Goal: Task Accomplishment & Management: Manage account settings

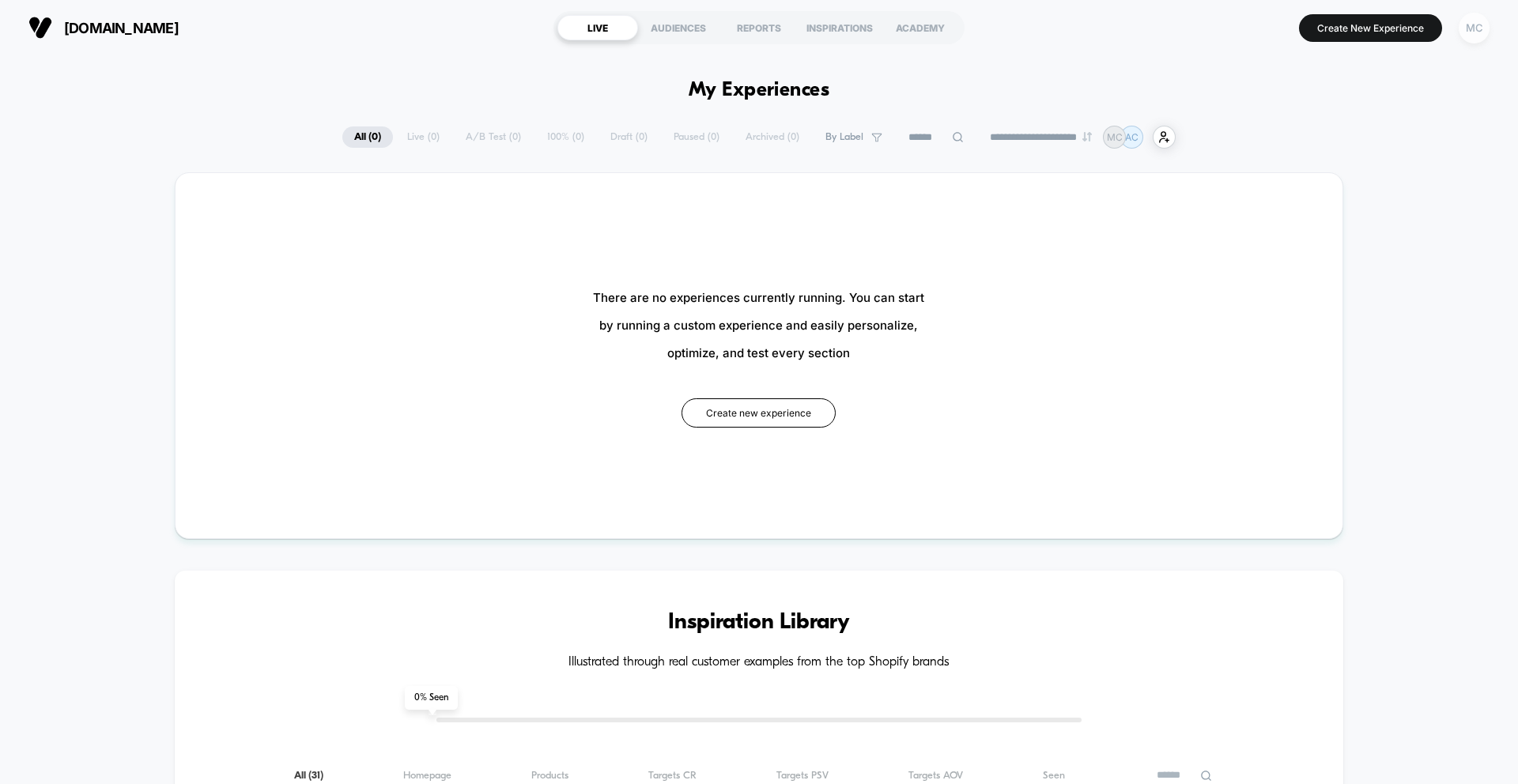
click at [1478, 31] on div "MC" at bounding box center [1474, 28] width 31 height 31
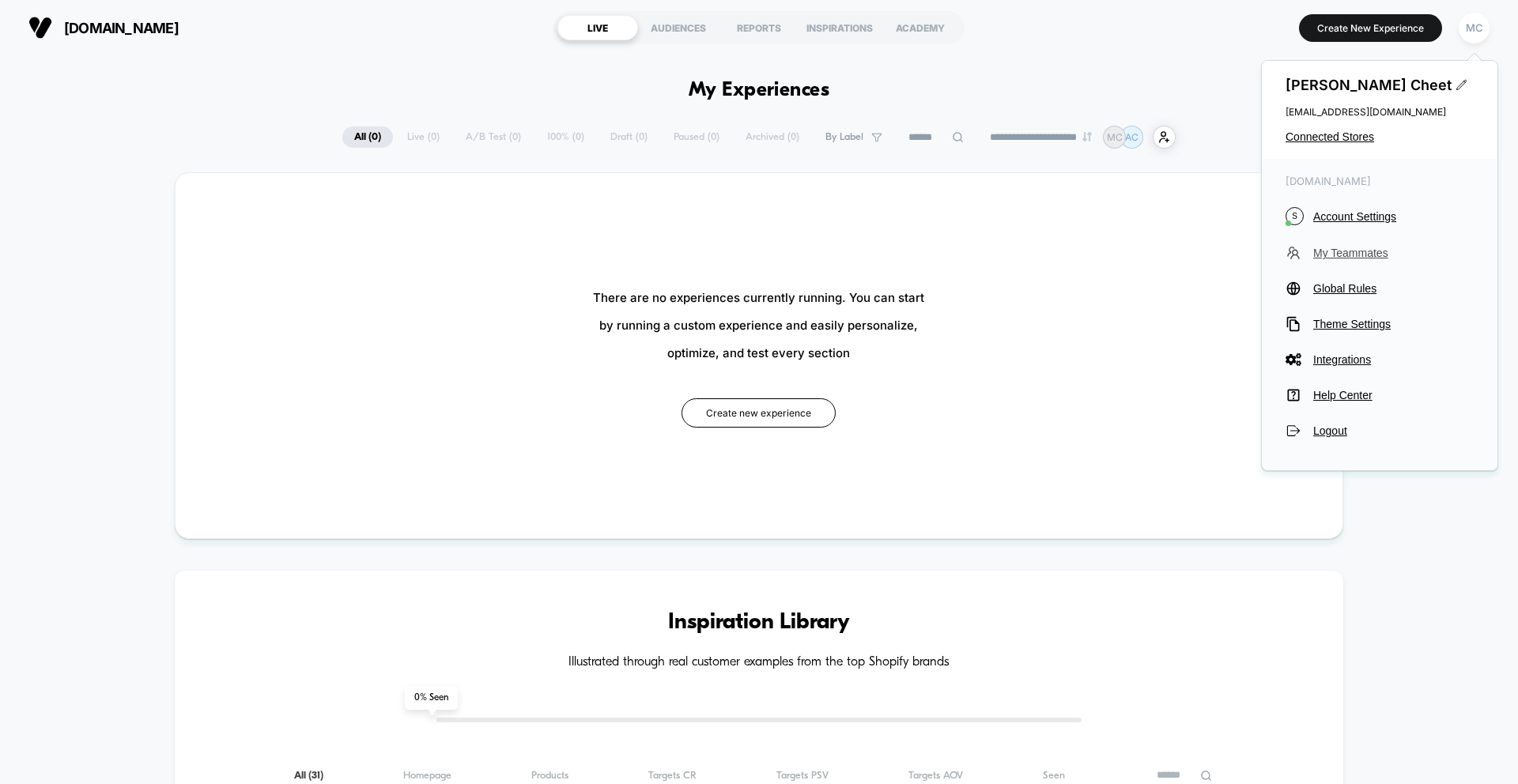
click at [1344, 248] on span "My Teammates" at bounding box center [1393, 253] width 161 height 13
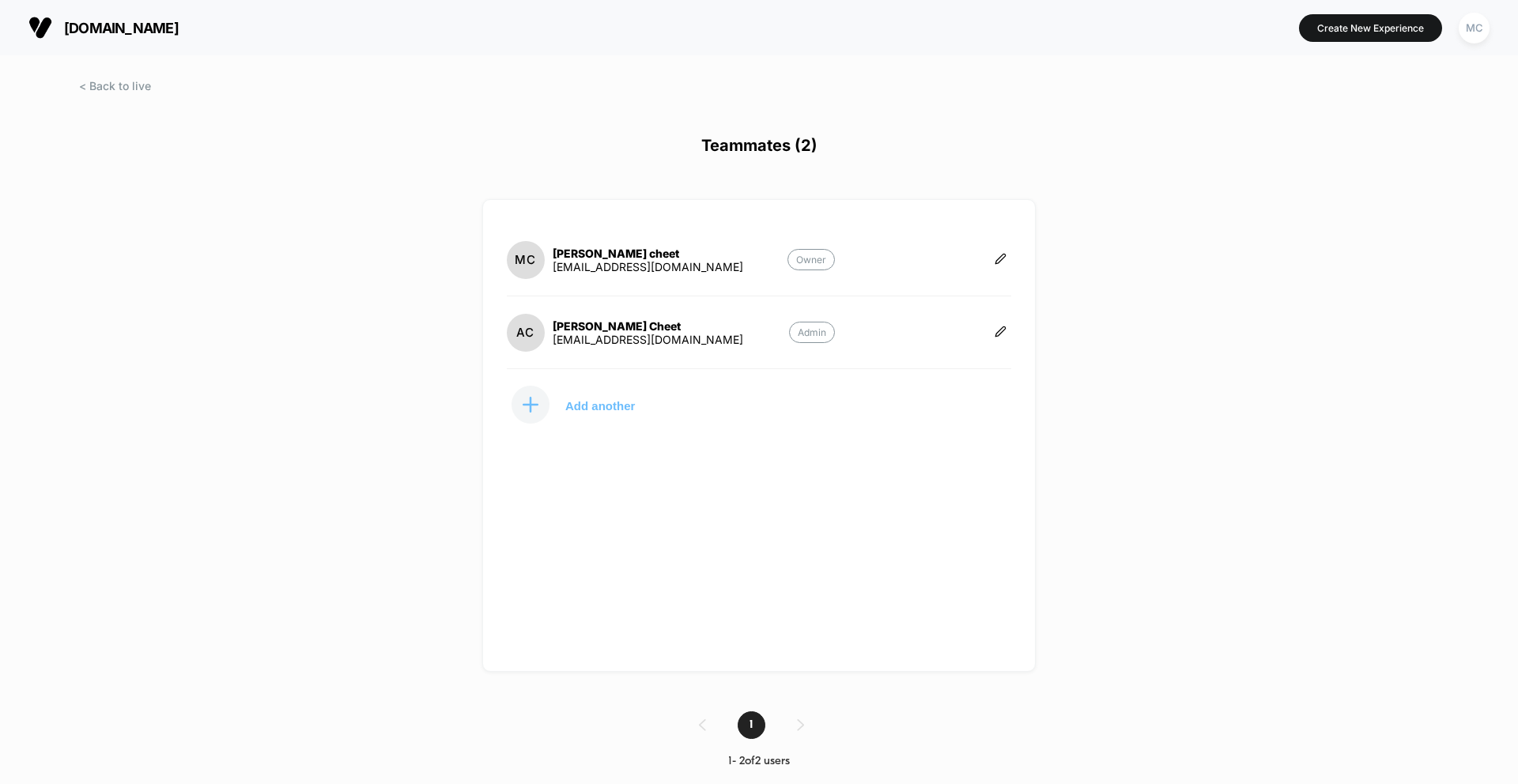
click at [586, 413] on button "Add another" at bounding box center [586, 404] width 158 height 40
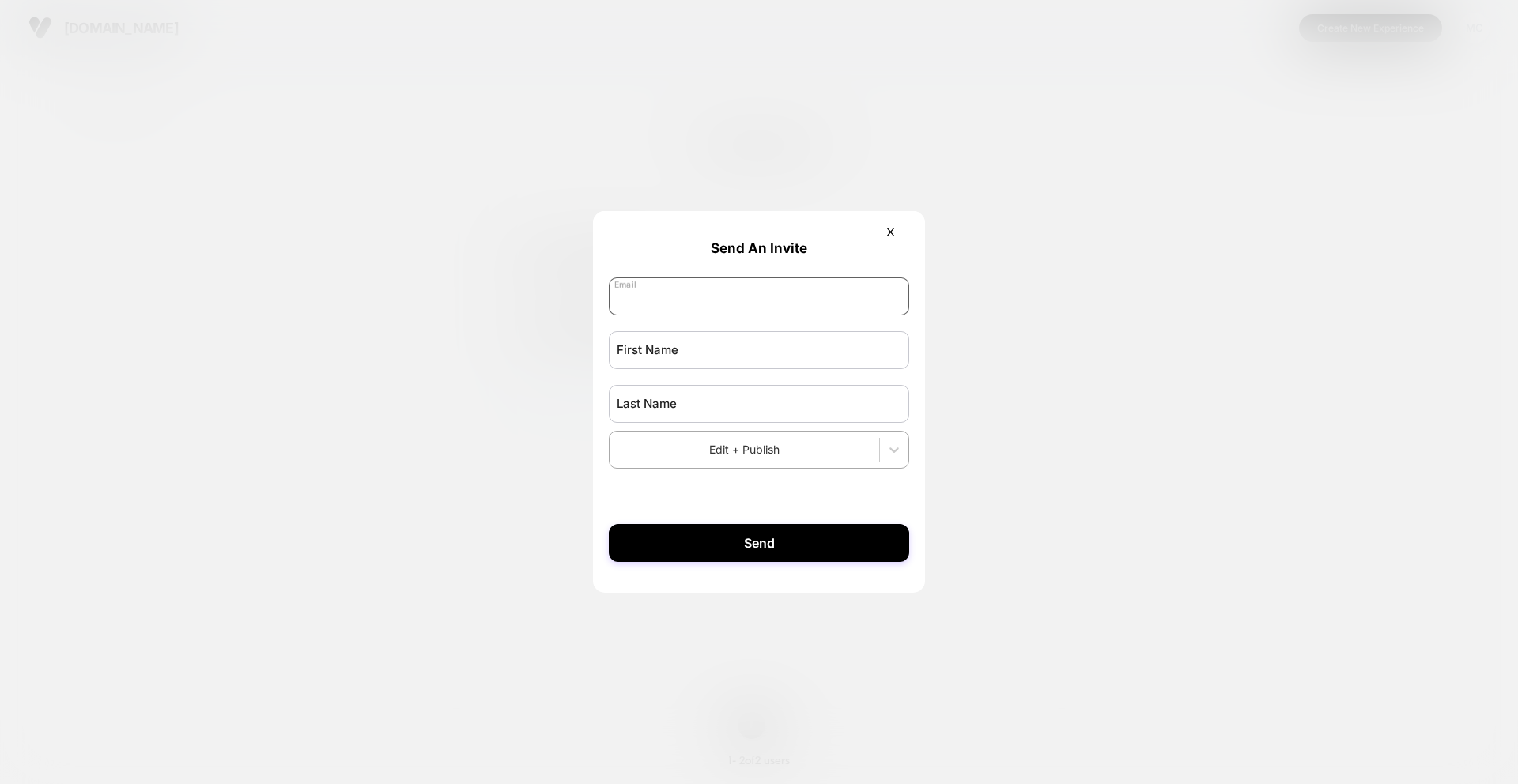
click at [667, 289] on input "email" at bounding box center [759, 296] width 301 height 38
click at [1269, 360] on div at bounding box center [759, 392] width 1518 height 784
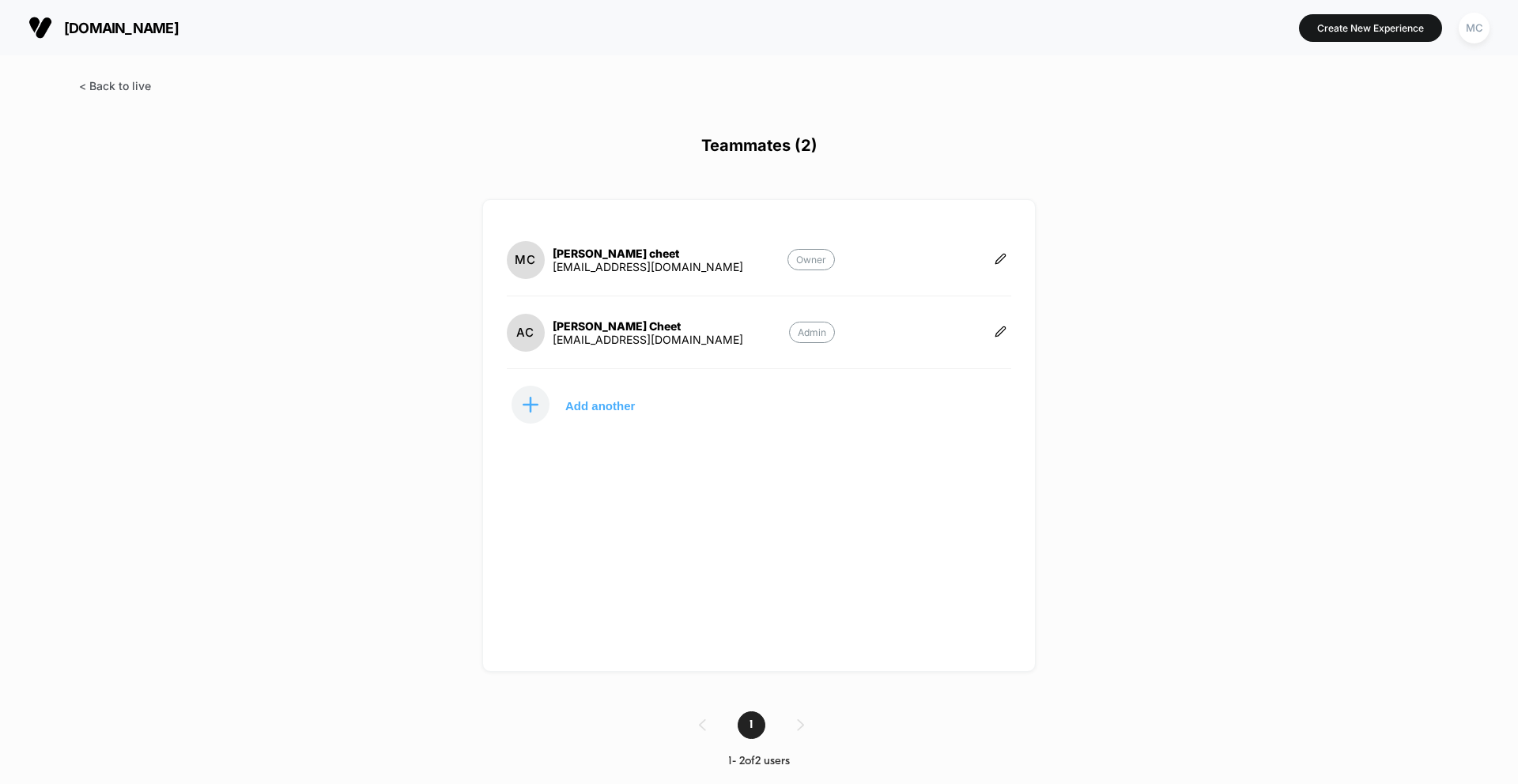
click at [129, 90] on span at bounding box center [115, 86] width 72 height 14
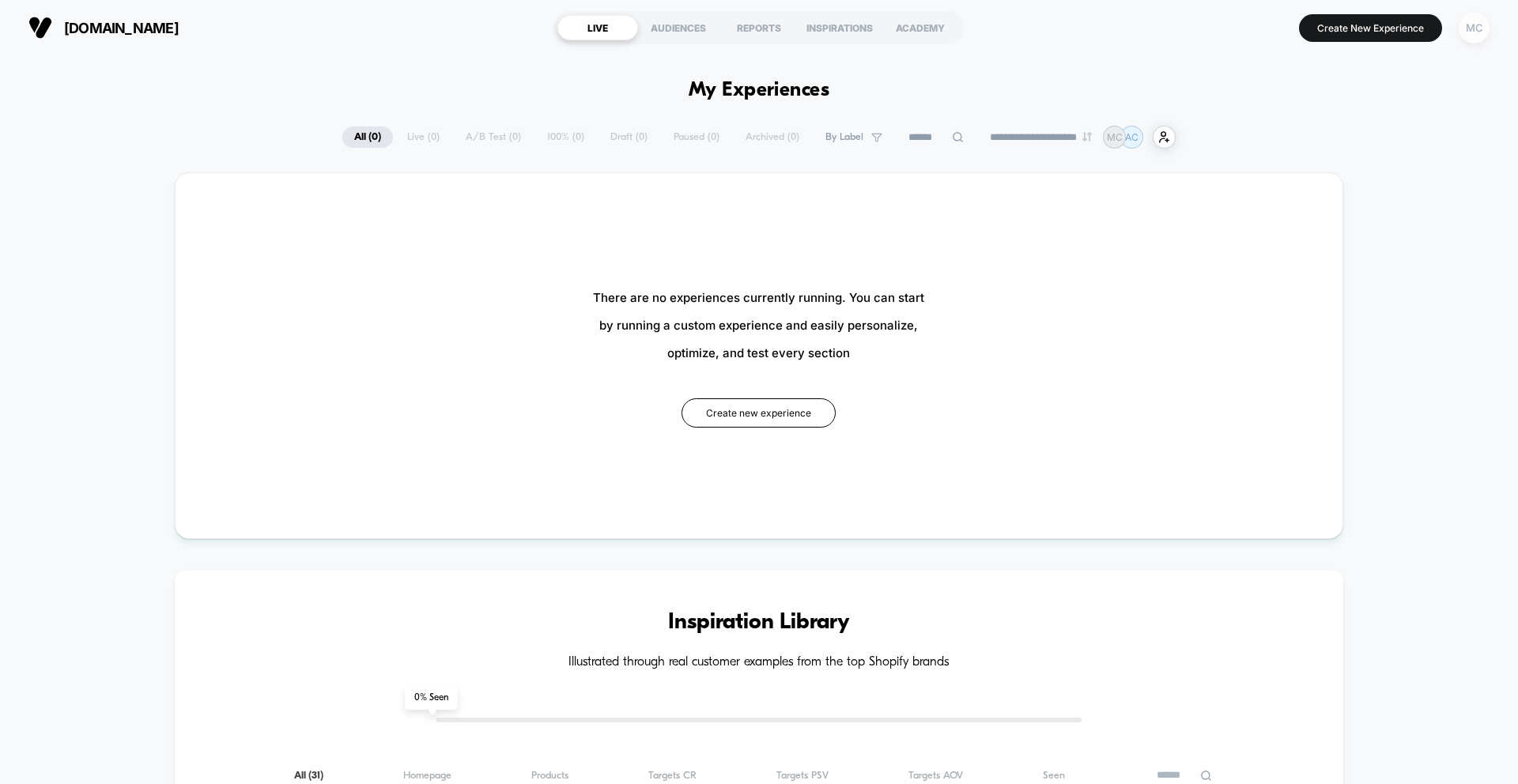
click at [1484, 34] on div "MC" at bounding box center [1474, 28] width 31 height 31
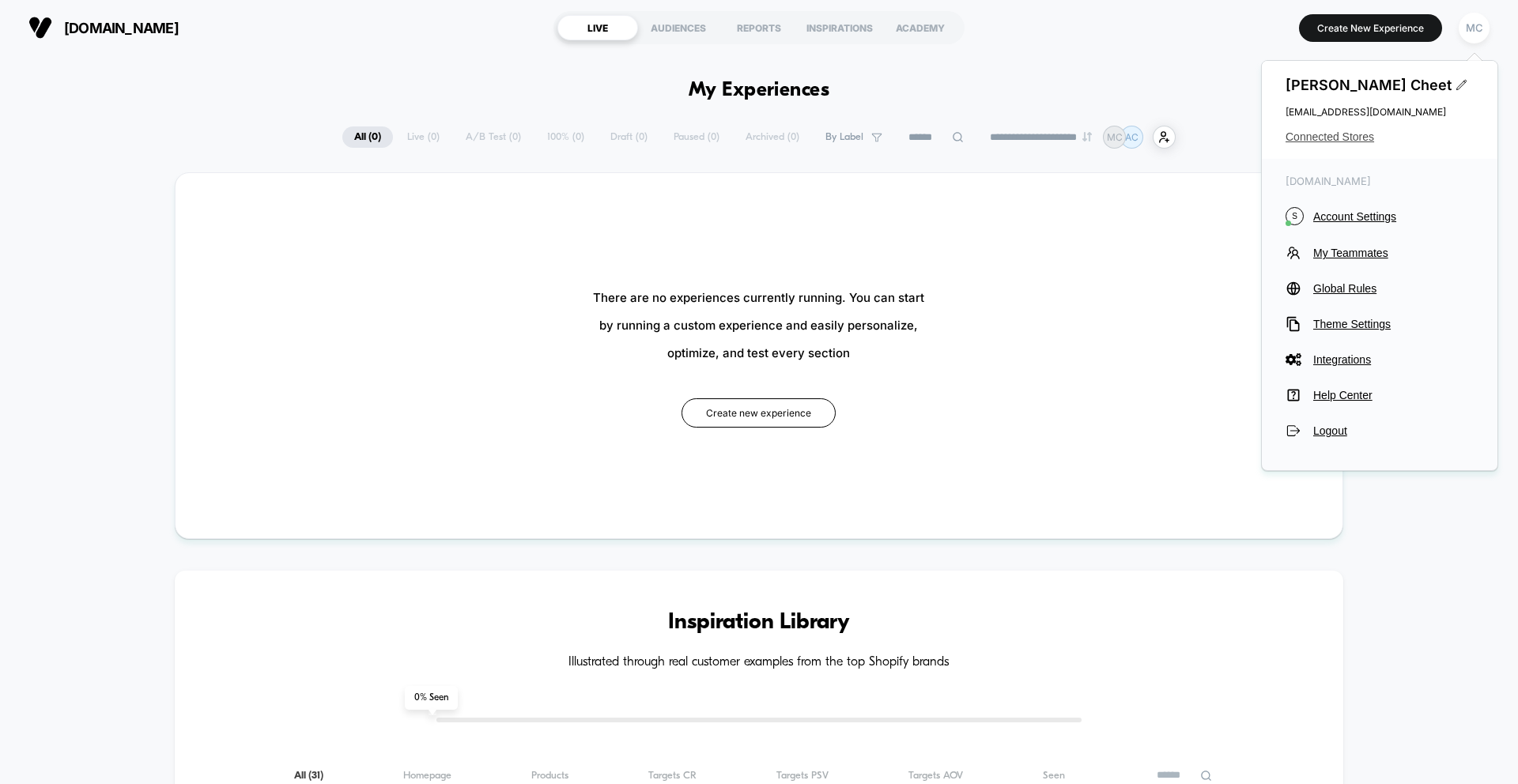
click at [1335, 138] on span "Connected Stores" at bounding box center [1379, 136] width 188 height 13
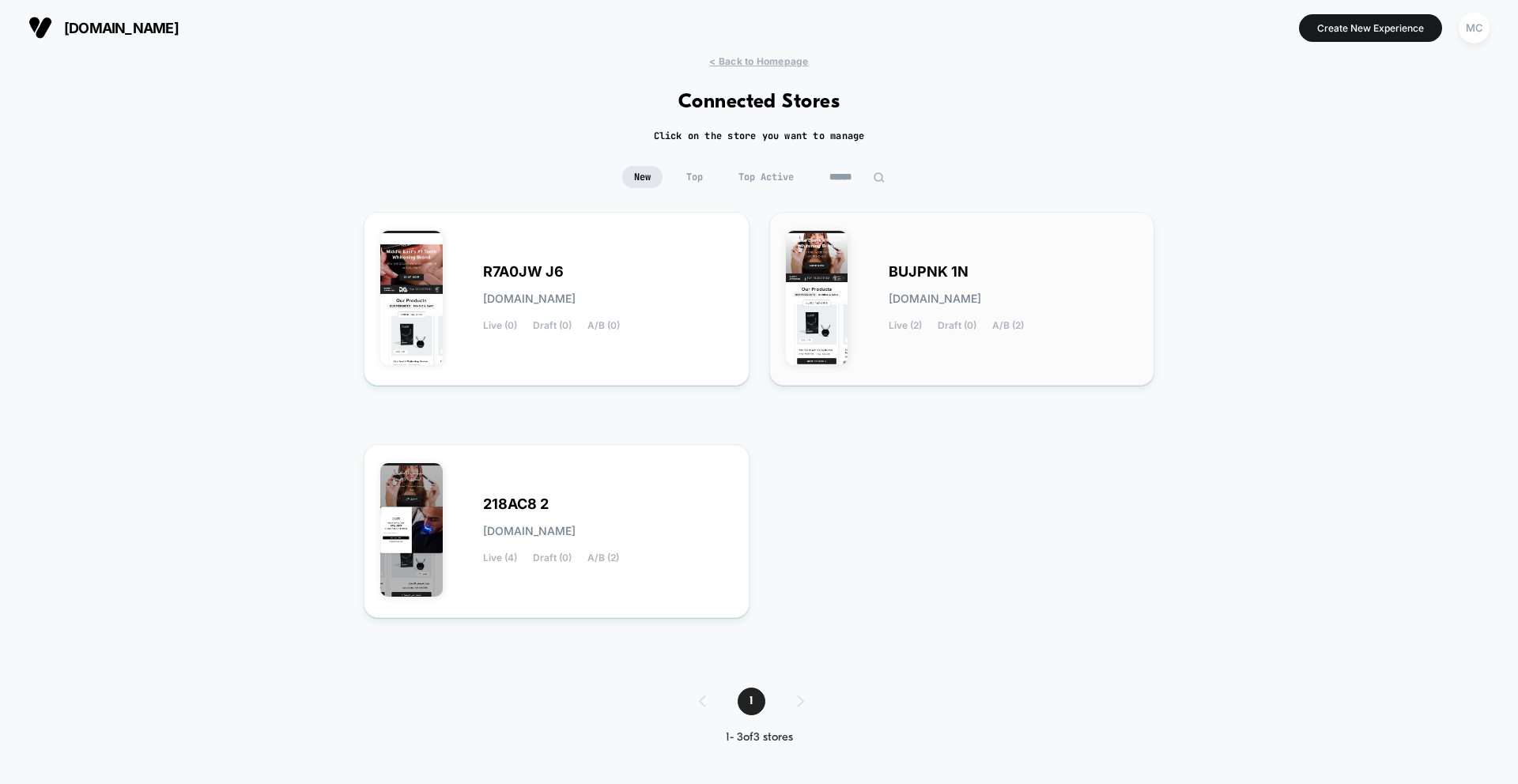
click at [873, 262] on div "BUJPNK 1N [DOMAIN_NAME] Live (2) Draft (0) A/B (2)" at bounding box center [962, 299] width 352 height 140
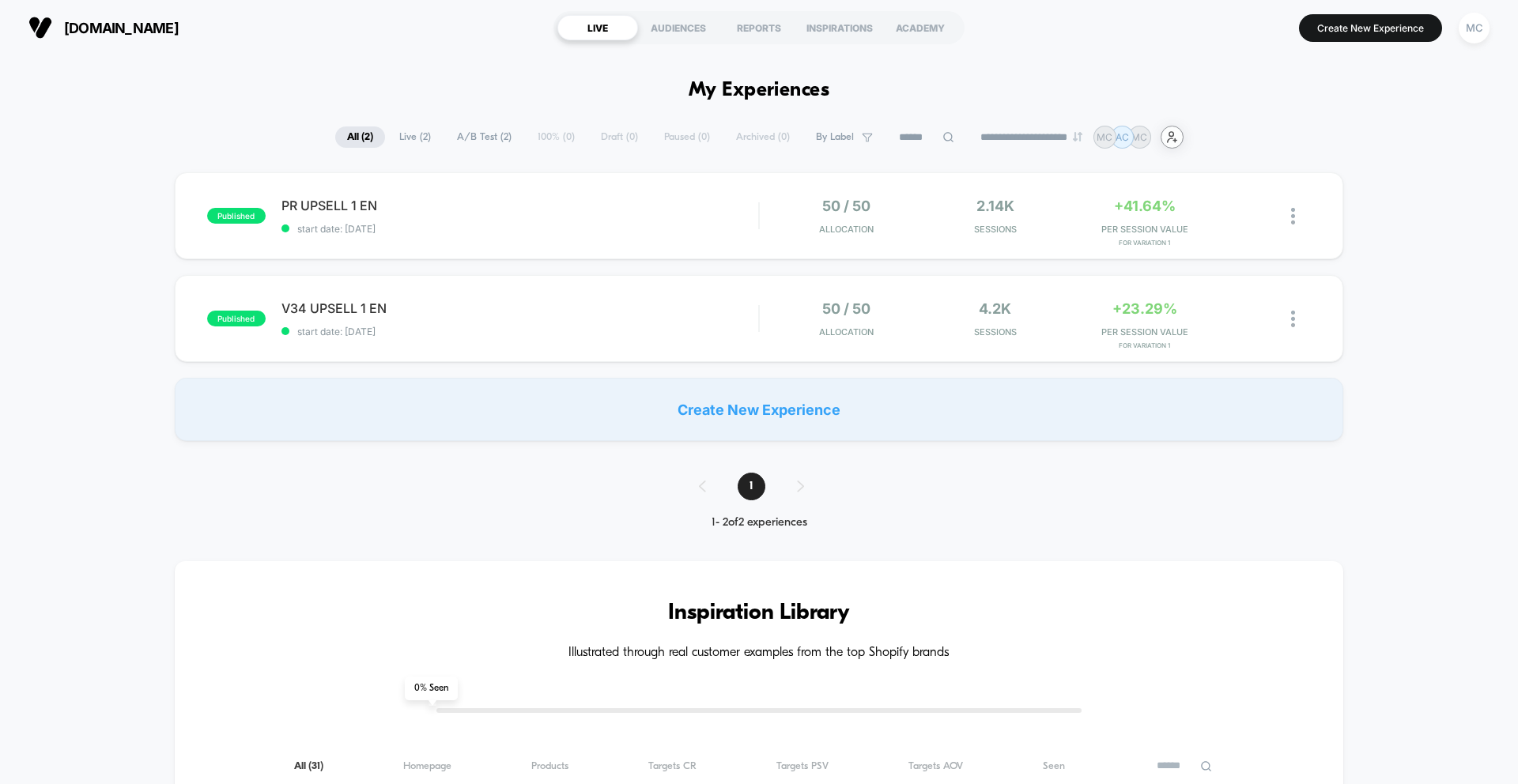
click at [1175, 136] on icon at bounding box center [1171, 136] width 9 height 10
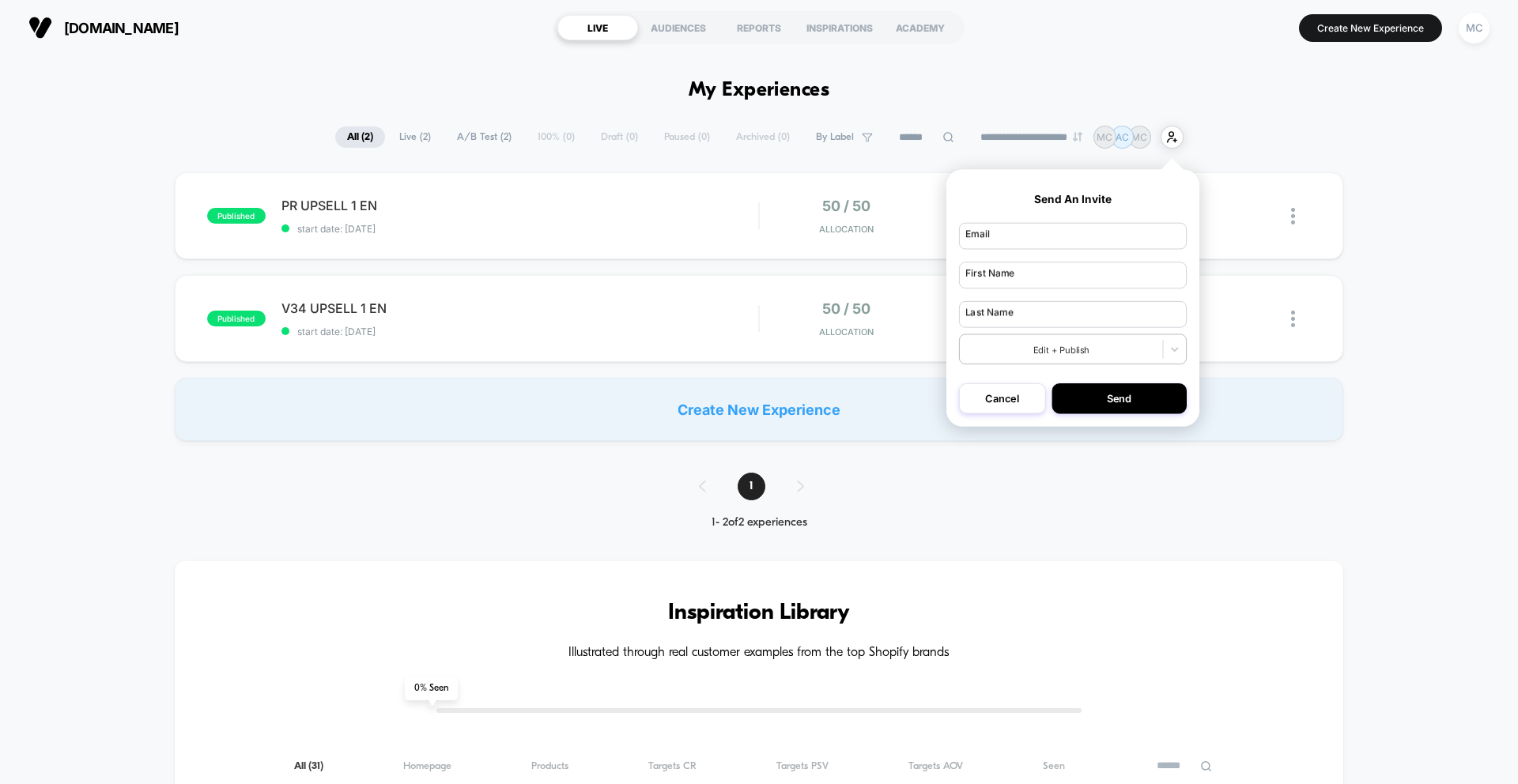
click at [1417, 192] on div "published PR UPSELL 1 EN start date: [DATE] 50 / 50 Allocation 2.14k Sessions +…" at bounding box center [759, 306] width 1518 height 269
click at [1452, 19] on section "Create New Experience MC" at bounding box center [1252, 27] width 482 height 40
click at [1466, 19] on div "MC" at bounding box center [1474, 28] width 31 height 31
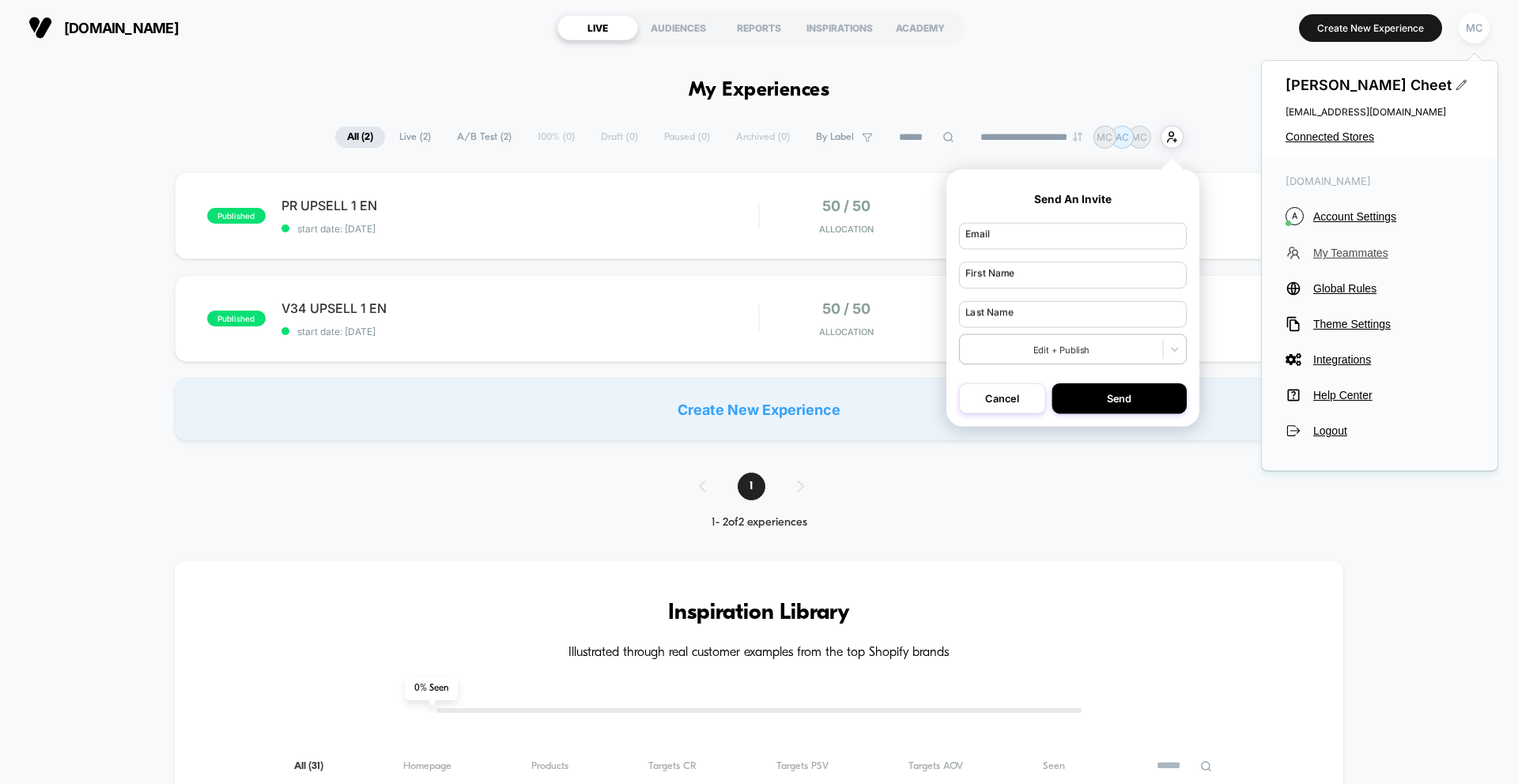
click at [1367, 249] on span "My Teammates" at bounding box center [1393, 253] width 161 height 13
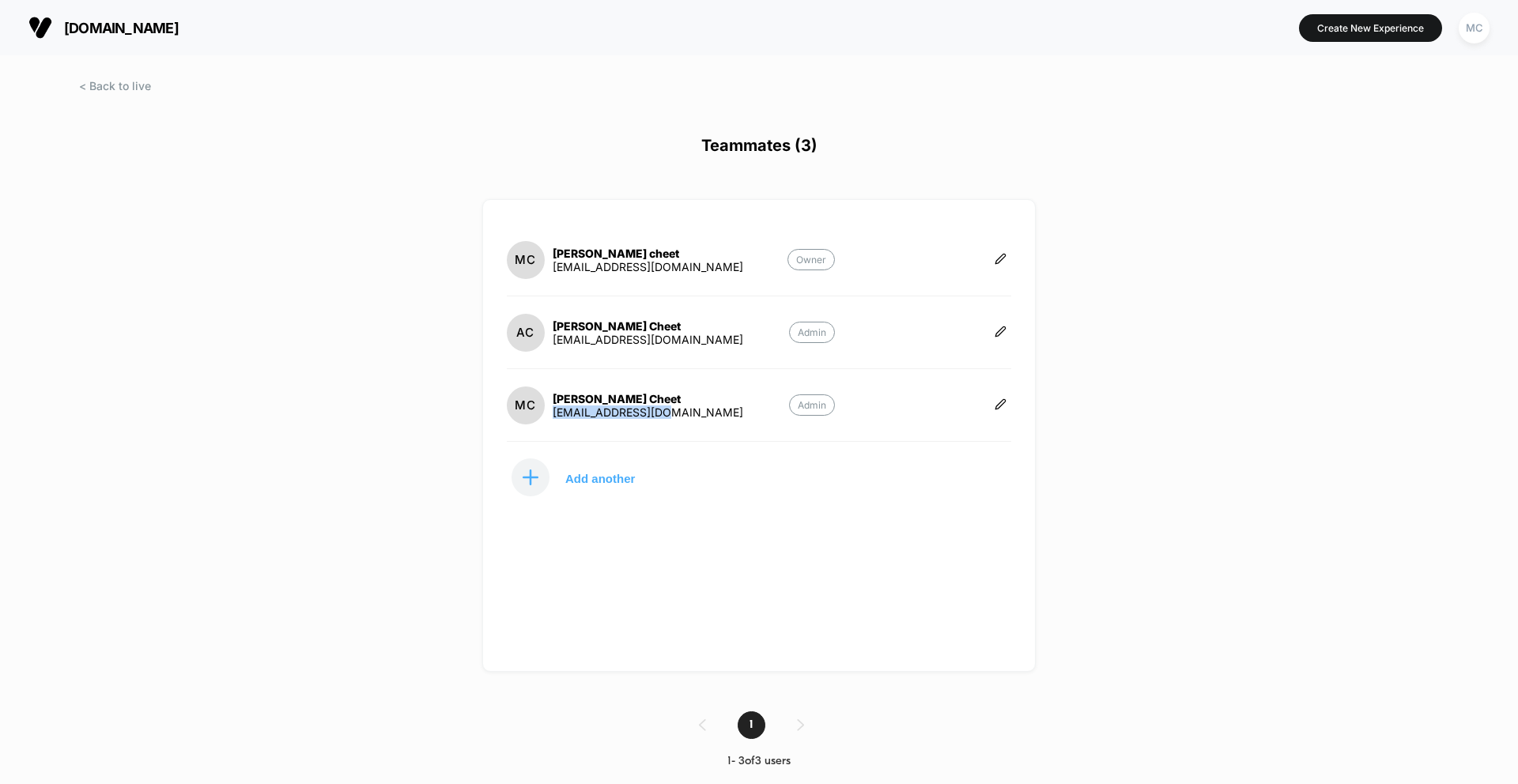
drag, startPoint x: 665, startPoint y: 411, endPoint x: 556, endPoint y: 417, distance: 109.2
click at [556, 417] on div "[EMAIL_ADDRESS][DOMAIN_NAME]" at bounding box center [648, 412] width 191 height 14
copy div "[EMAIL_ADDRESS][DOMAIN_NAME]"
click at [379, 444] on div "[DOMAIN_NAME] Create New Experience MC Teammates (3) [PERSON_NAME] cheet [EMAIL…" at bounding box center [759, 392] width 1518 height 784
click at [119, 94] on div at bounding box center [759, 100] width 1518 height 40
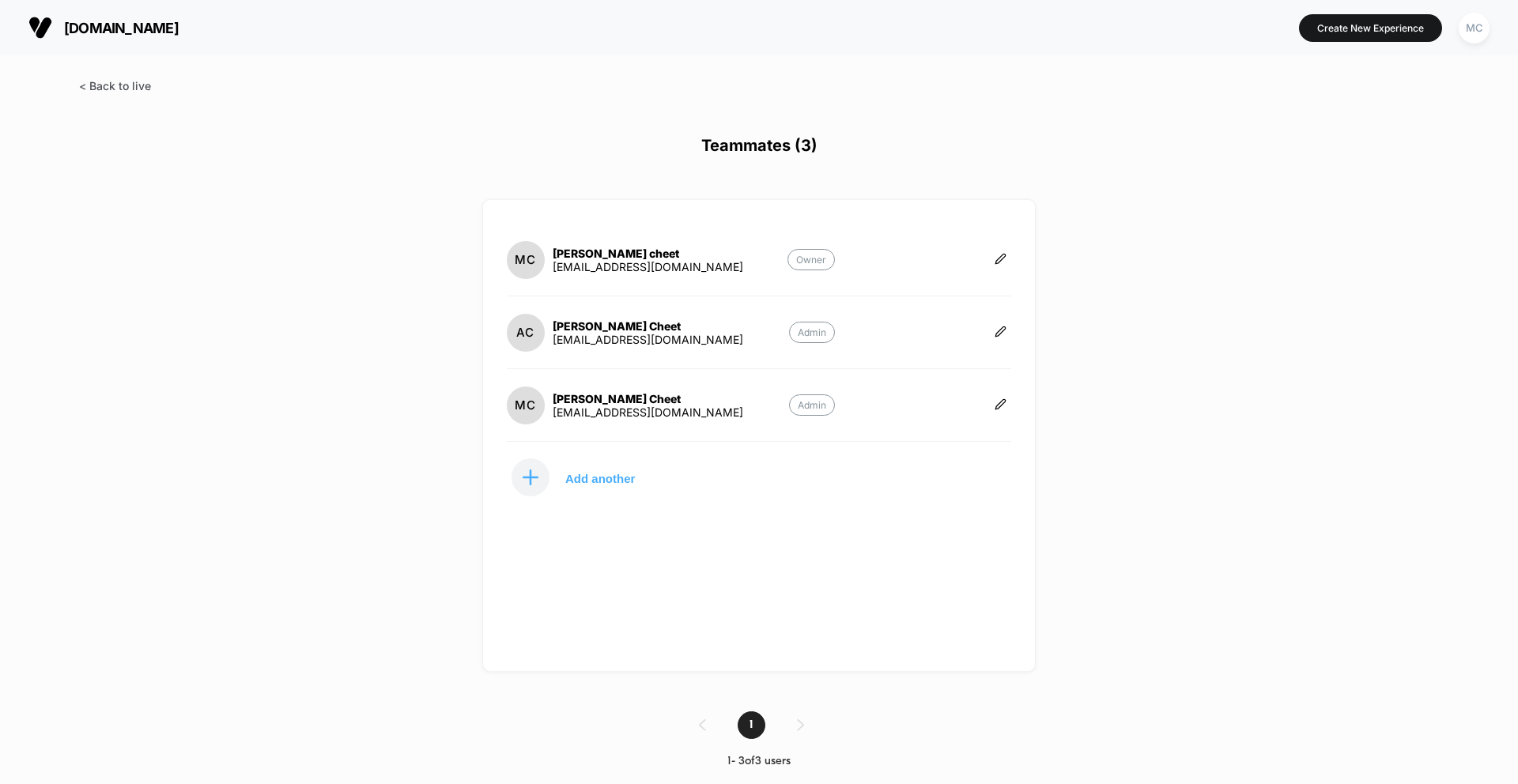
click at [120, 89] on span at bounding box center [115, 86] width 72 height 14
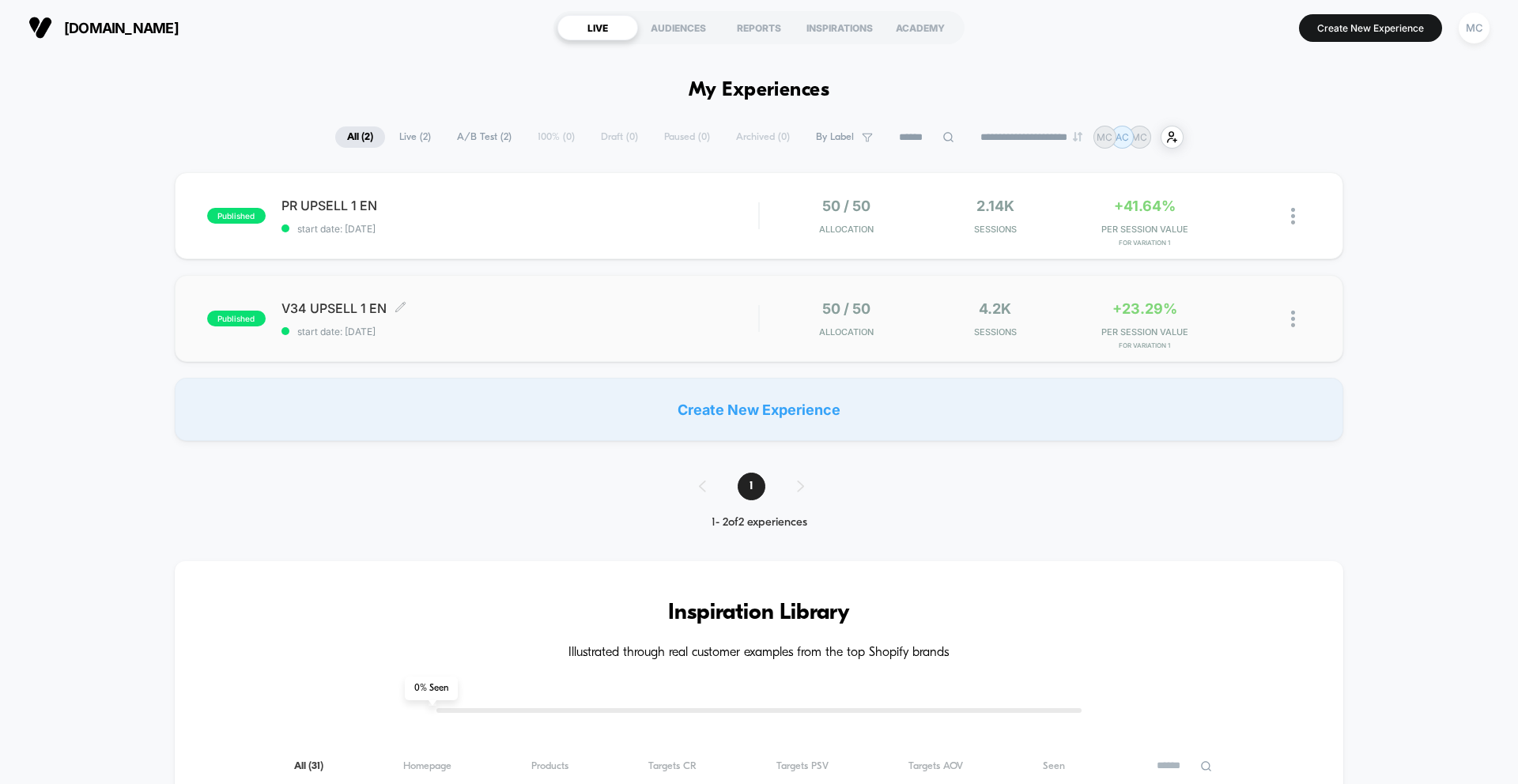
click at [315, 301] on span "V34 UPSELL 1 EN Click to edit experience details" at bounding box center [519, 308] width 477 height 16
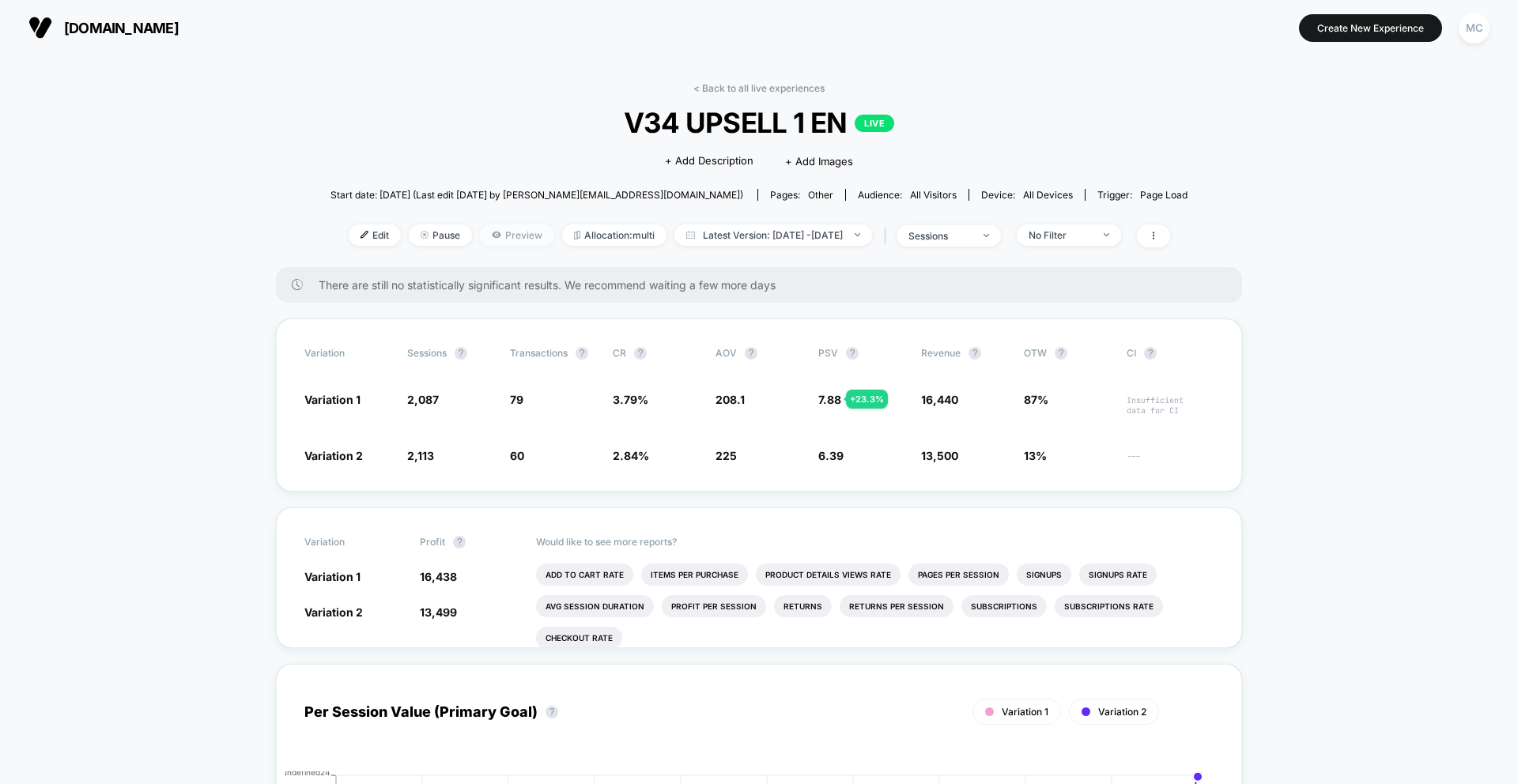
click at [510, 239] on span "Preview" at bounding box center [517, 235] width 74 height 21
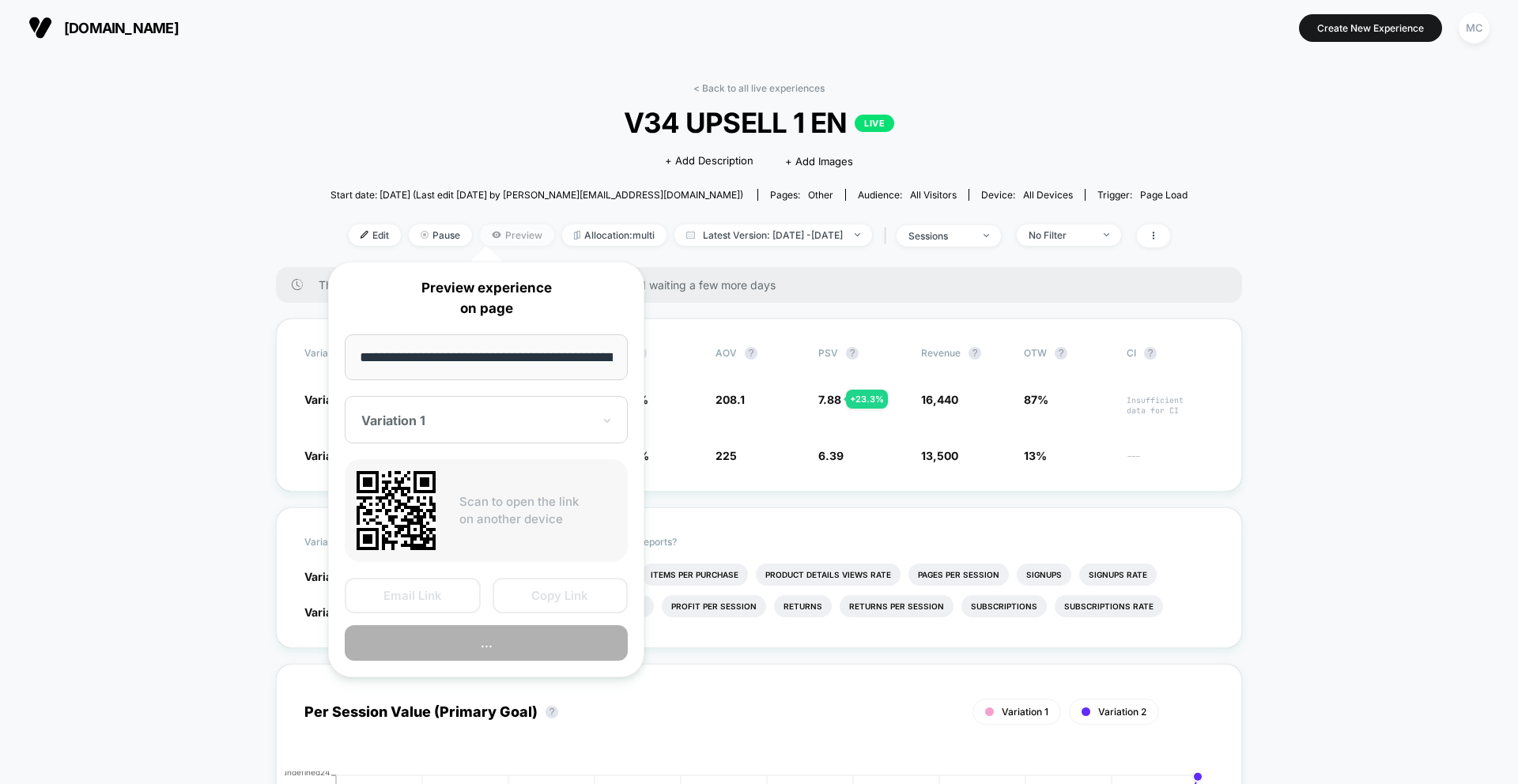
scroll to position [0, 151]
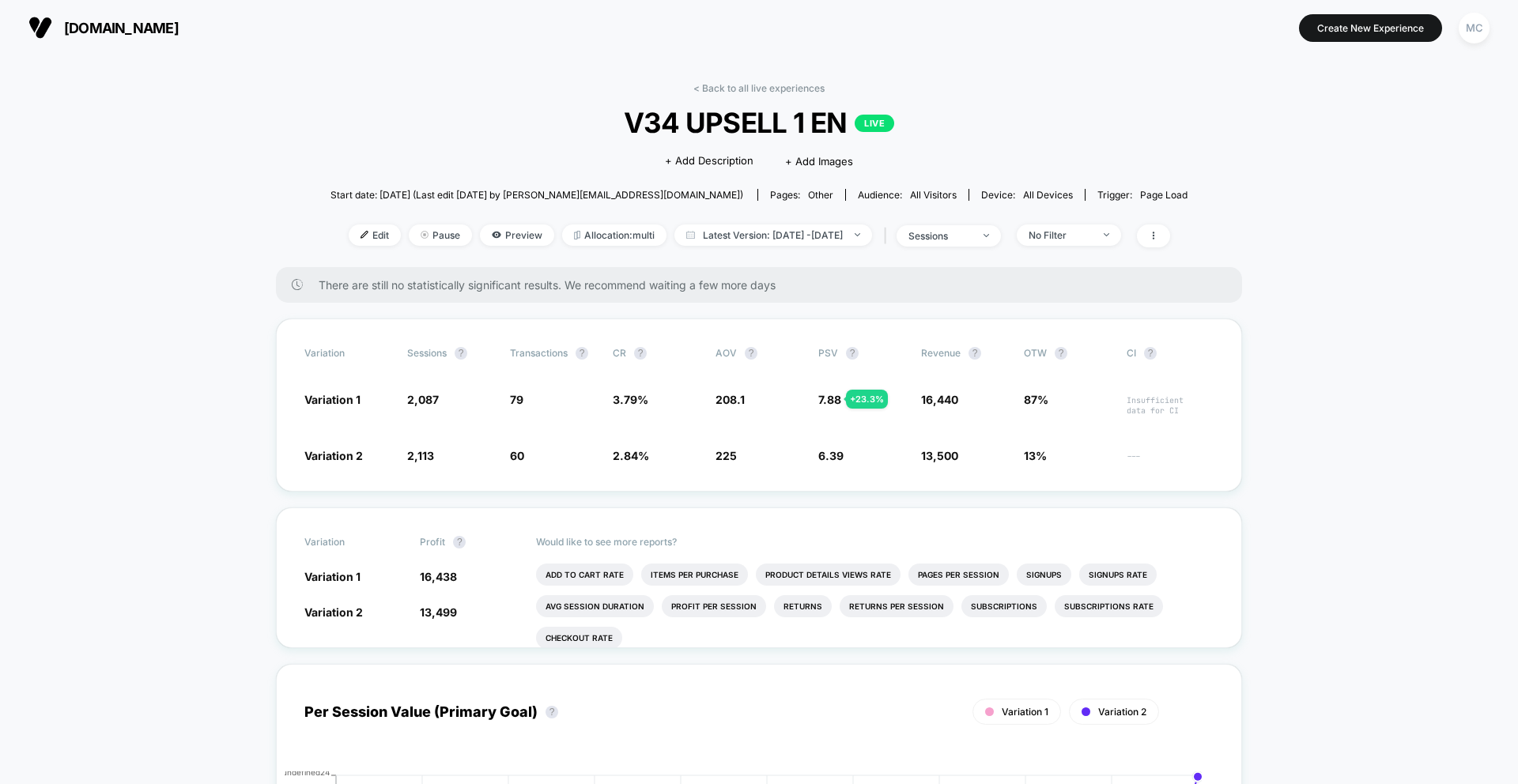
click at [725, 94] on div "< Back to all live experiences V34 UPSELL 1 EN LIVE Click to edit experience de…" at bounding box center [759, 174] width 857 height 185
click at [728, 91] on link "< Back to all live experiences" at bounding box center [759, 88] width 131 height 12
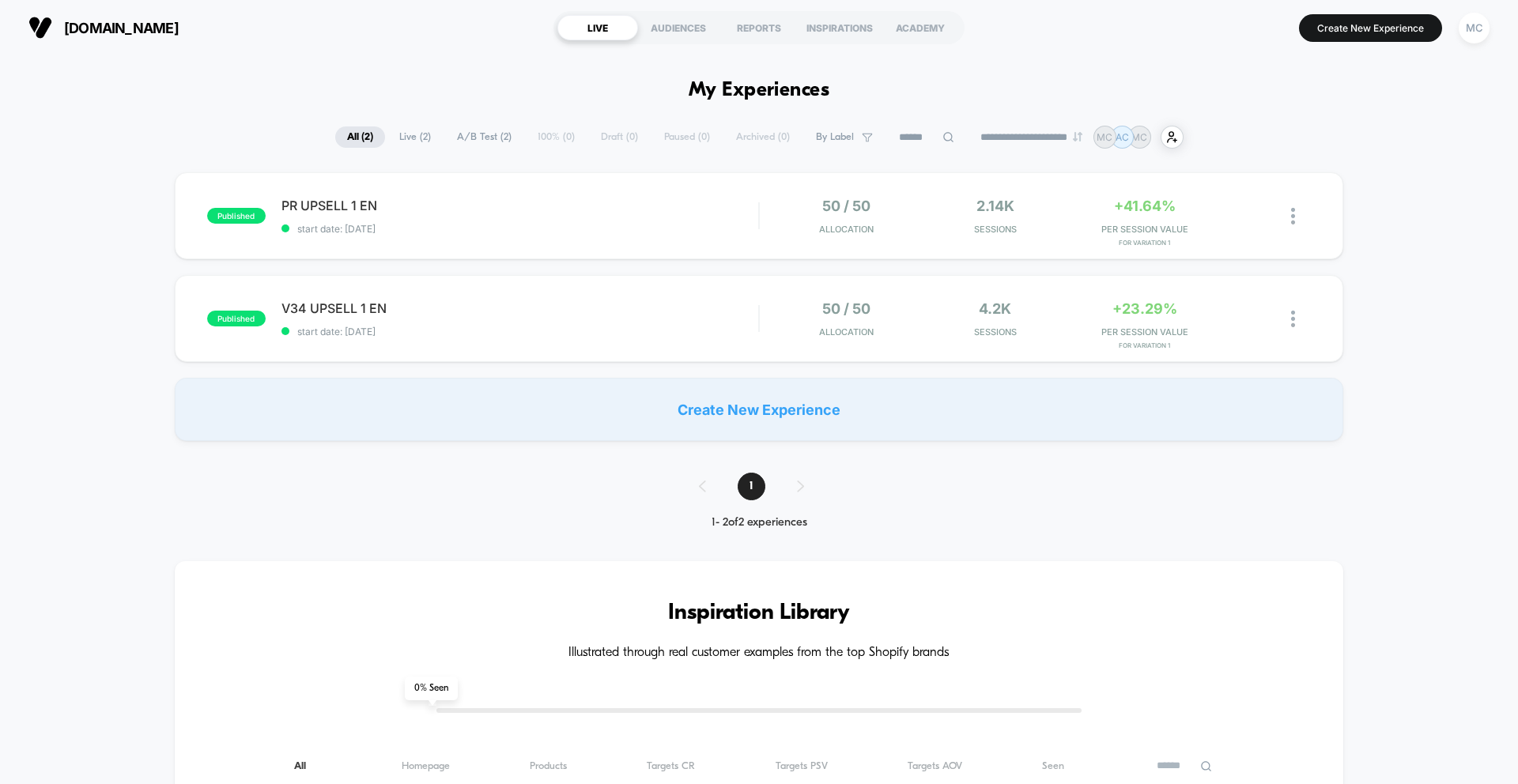
click at [423, 265] on div "published PR UPSELL 1 EN start date: [DATE] 50 / 50 Allocation 2.14k Sessions +…" at bounding box center [759, 306] width 1518 height 269
click at [321, 201] on span "PR UPSELL 1 EN Click to edit experience details" at bounding box center [519, 206] width 477 height 16
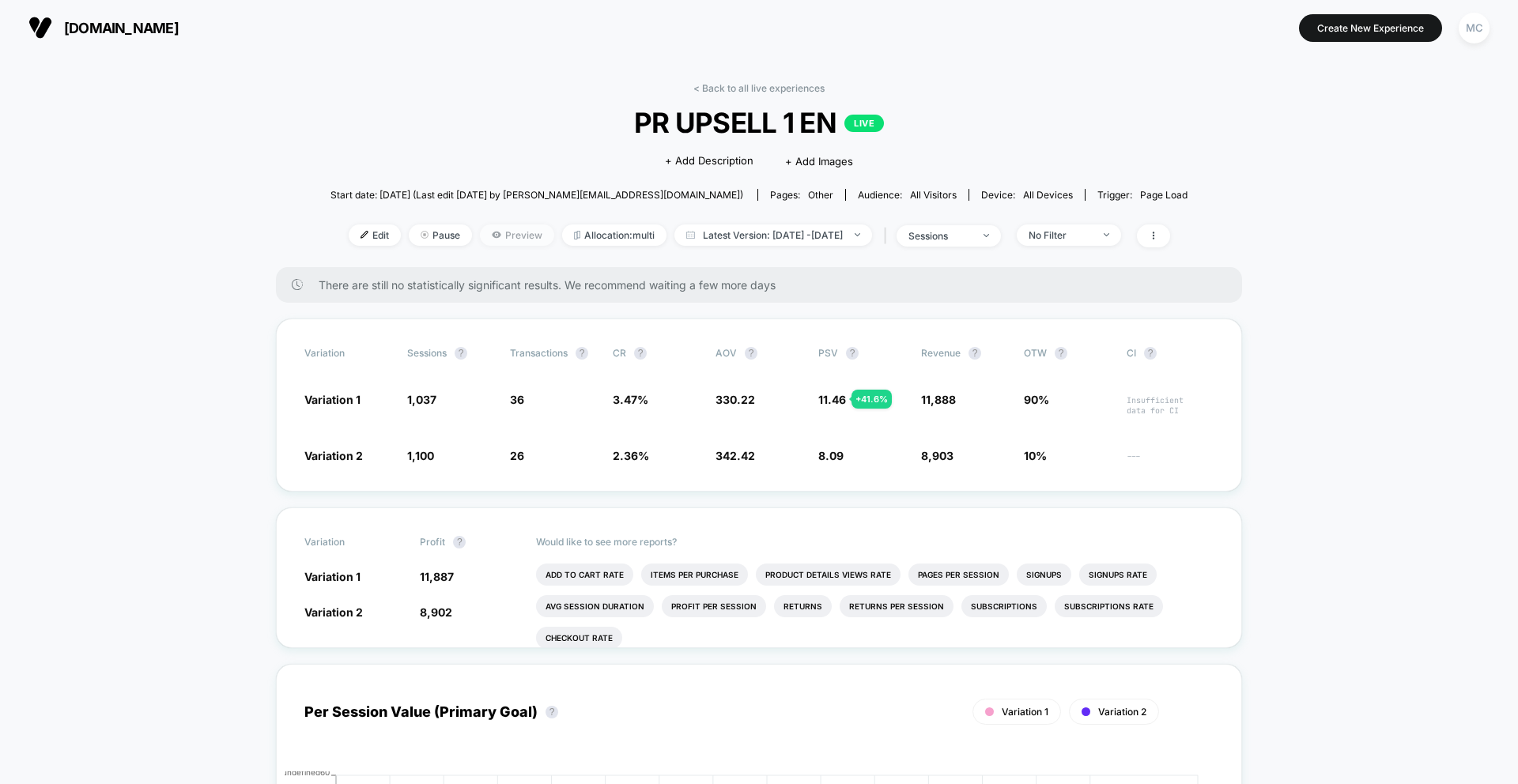
click at [504, 241] on span "Preview" at bounding box center [517, 235] width 74 height 21
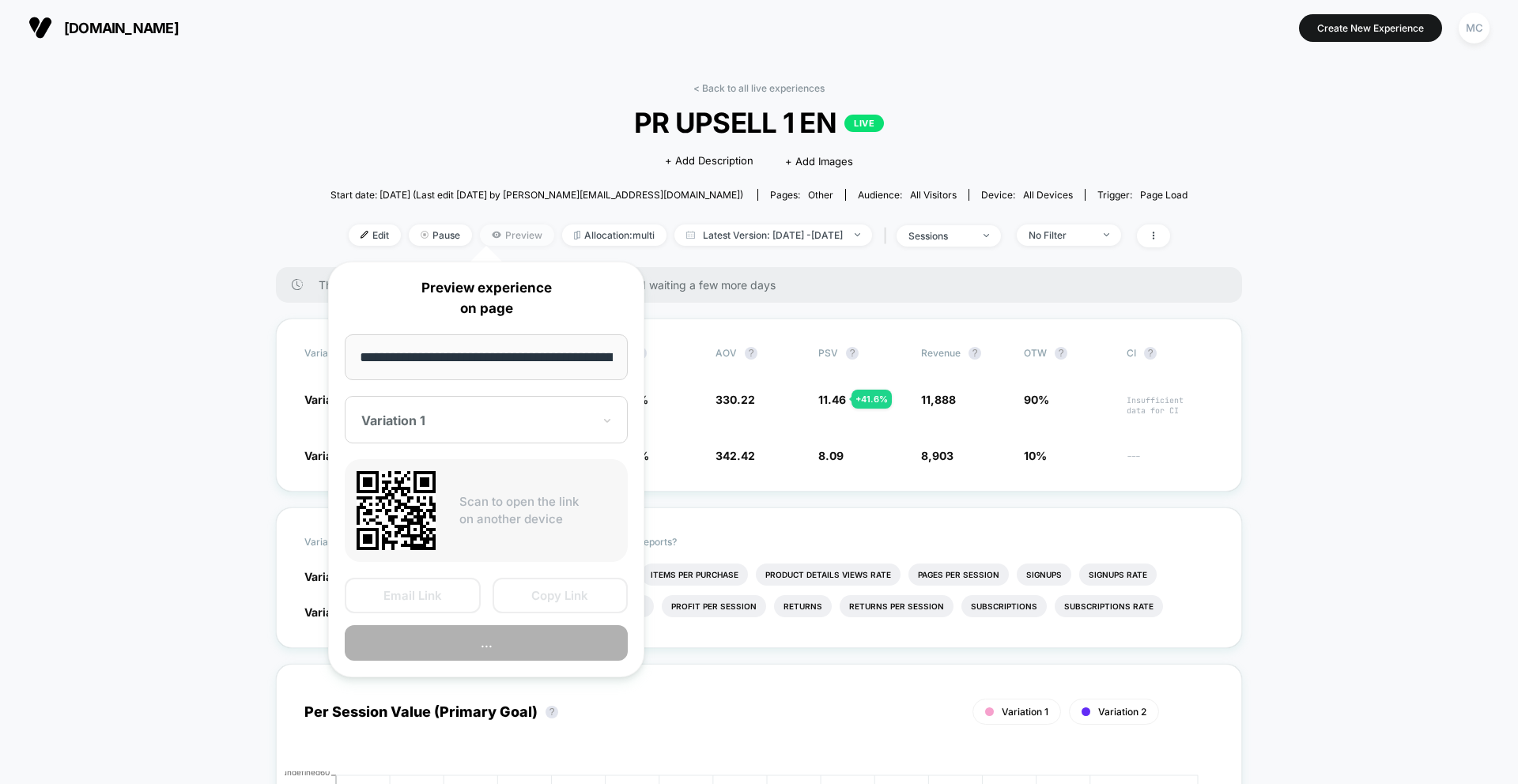
scroll to position [0, 153]
